Goal: Use online tool/utility: Utilize a website feature to perform a specific function

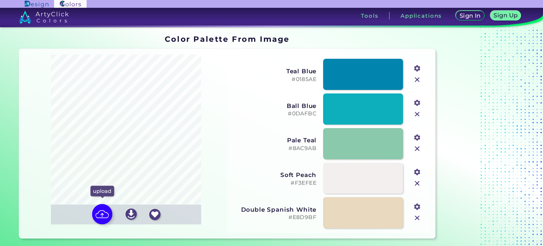
click at [103, 212] on img at bounding box center [102, 214] width 21 height 21
click at [0, 0] on input "file" at bounding box center [0, 0] width 0 height 0
type input "#14aca8"
type input "#000000"
type input "#37d1bf"
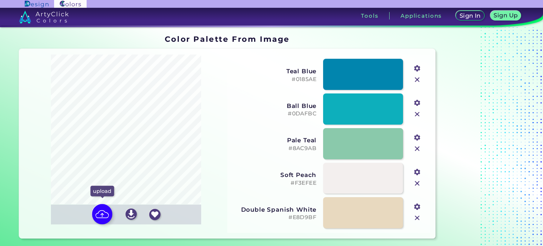
type input "#78e8cf"
type input "#14738f"
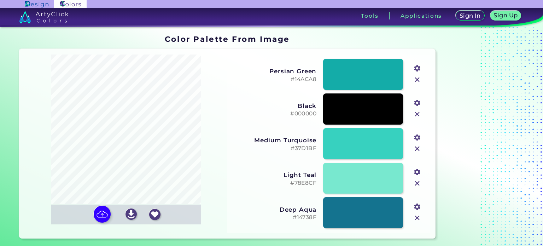
click at [418, 105] on input "#000000" at bounding box center [416, 102] width 9 height 9
type input "#6a8d92"
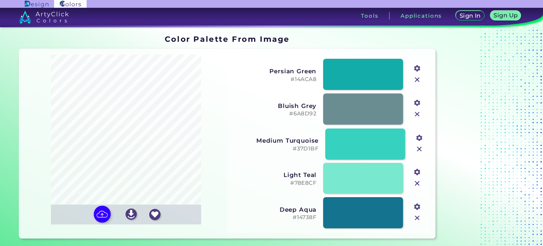
click at [318, 149] on h5 "#37D1BF" at bounding box center [277, 148] width 84 height 7
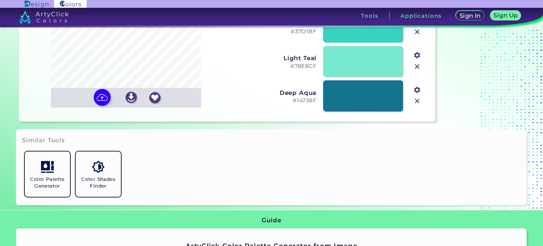
scroll to position [47, 0]
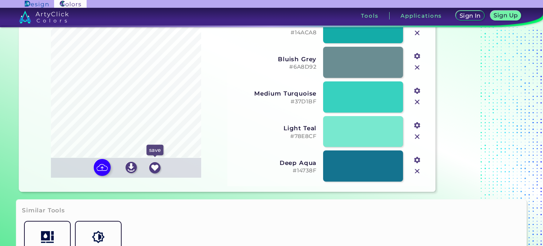
click at [157, 168] on img at bounding box center [154, 167] width 11 height 11
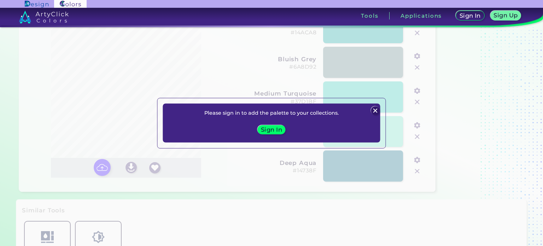
click at [273, 131] on h5 "Sign In" at bounding box center [271, 129] width 19 height 5
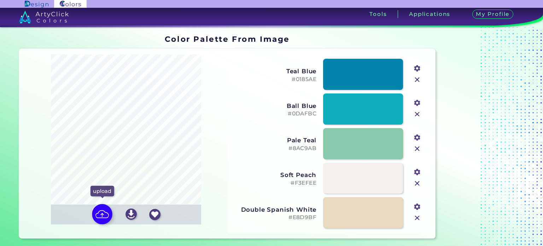
click at [105, 214] on img at bounding box center [102, 214] width 21 height 21
click at [0, 0] on input "file" at bounding box center [0, 0] width 0 height 0
type input "#15aca8"
type input "#35d1c0"
type input "#ffffff"
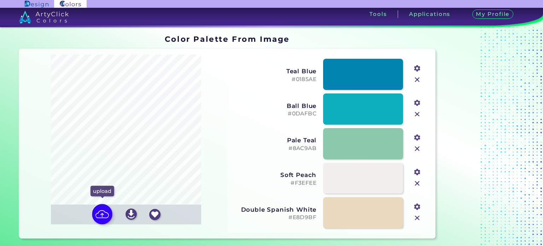
type input "#78e9d1"
type input "#0f728f"
type input "#b5f2e4"
type input "#045571"
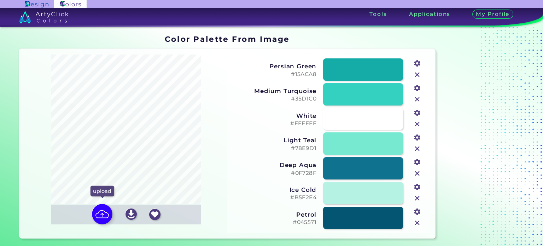
click at [106, 215] on img at bounding box center [102, 214] width 21 height 21
click at [0, 0] on input "file" at bounding box center [0, 0] width 0 height 0
type input "#14aca8"
type input "#000000"
type input "#37d1bf"
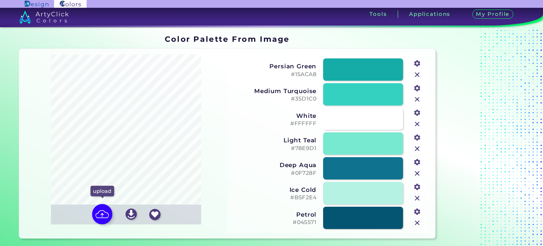
type input "#78e8cf"
type input "#14738f"
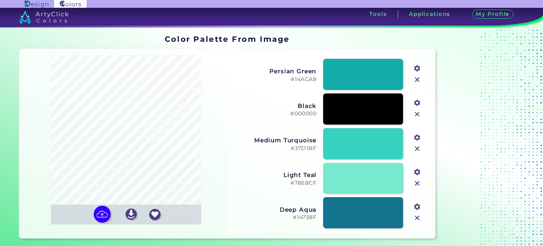
click at [419, 103] on input "#000000" at bounding box center [416, 102] width 9 height 9
click at [272, 141] on h3 "Medium Turquoise" at bounding box center [274, 140] width 84 height 7
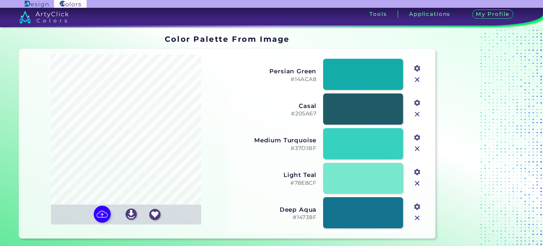
click at [420, 104] on input "#205a67" at bounding box center [416, 102] width 9 height 9
type input "#487887"
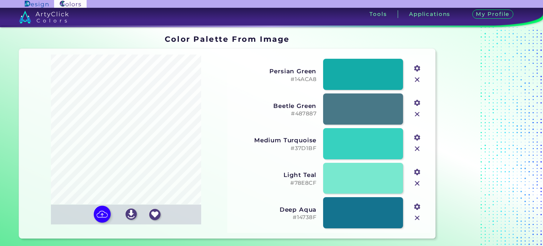
click at [274, 111] on h5 "#487887" at bounding box center [274, 113] width 84 height 7
click at [156, 211] on img at bounding box center [154, 214] width 11 height 11
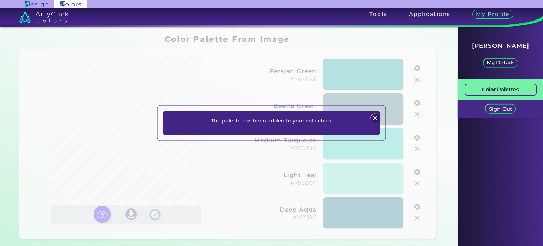
click at [481, 84] on link "Color Palettes" at bounding box center [501, 89] width 72 height 12
